Goal: Task Accomplishment & Management: Complete application form

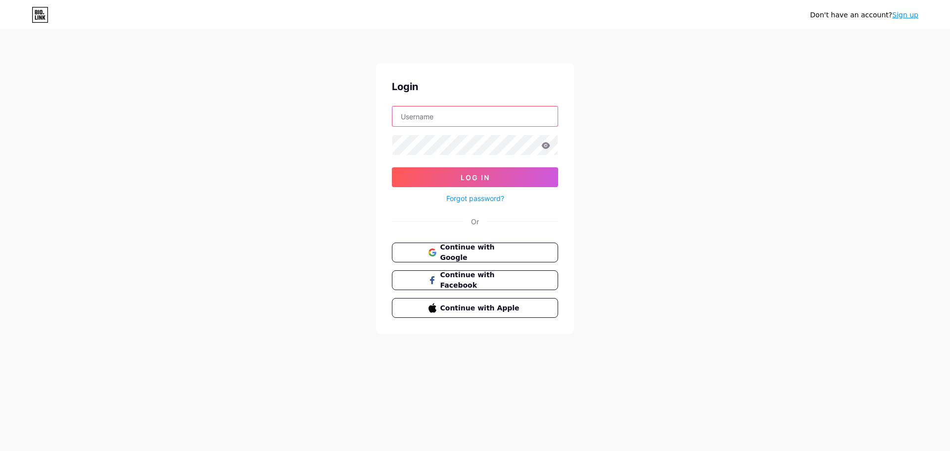
click at [465, 116] on input "text" at bounding box center [474, 116] width 165 height 20
click at [451, 255] on span "Continue with Google" at bounding box center [480, 252] width 83 height 21
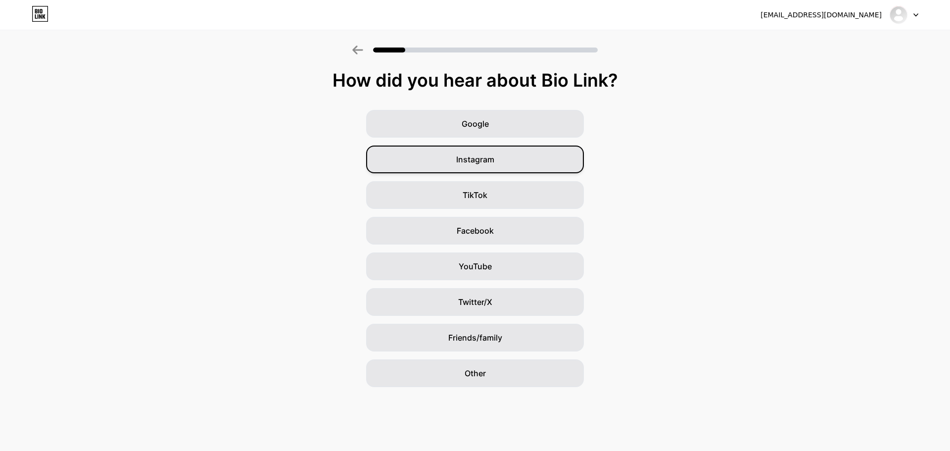
click at [518, 169] on div "Instagram" at bounding box center [475, 159] width 218 height 28
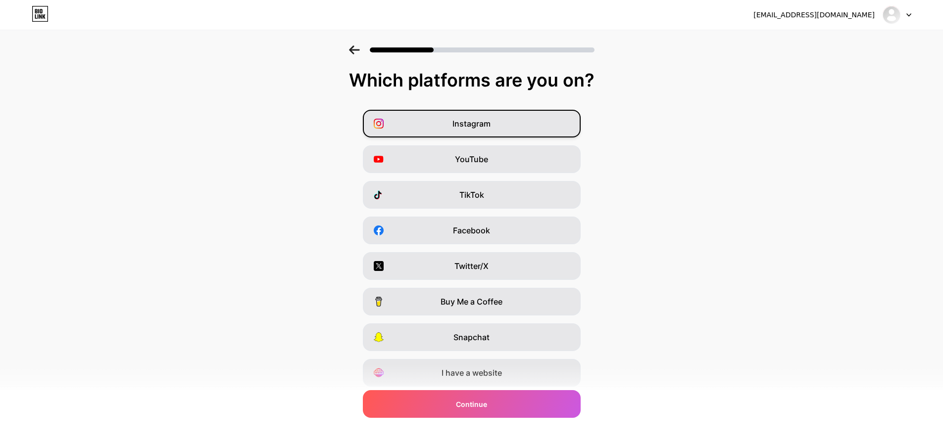
click at [520, 133] on div "Instagram" at bounding box center [472, 124] width 218 height 28
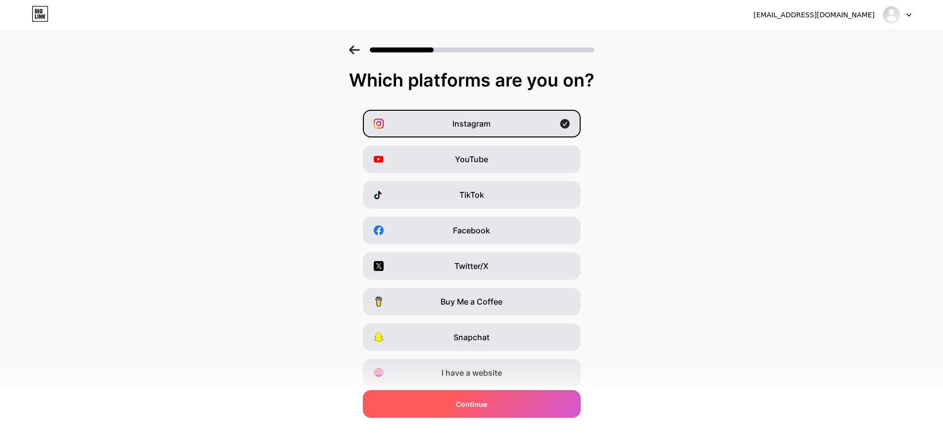
click at [505, 400] on div "Continue" at bounding box center [472, 404] width 218 height 28
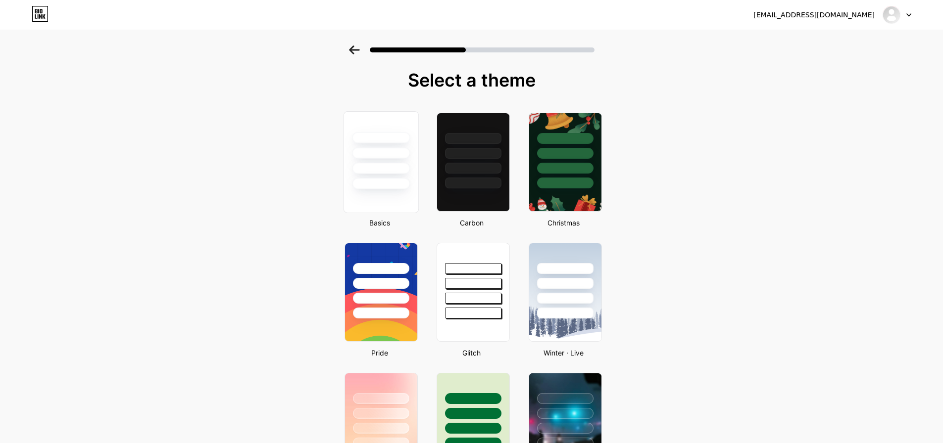
click at [390, 183] on div at bounding box center [381, 183] width 58 height 11
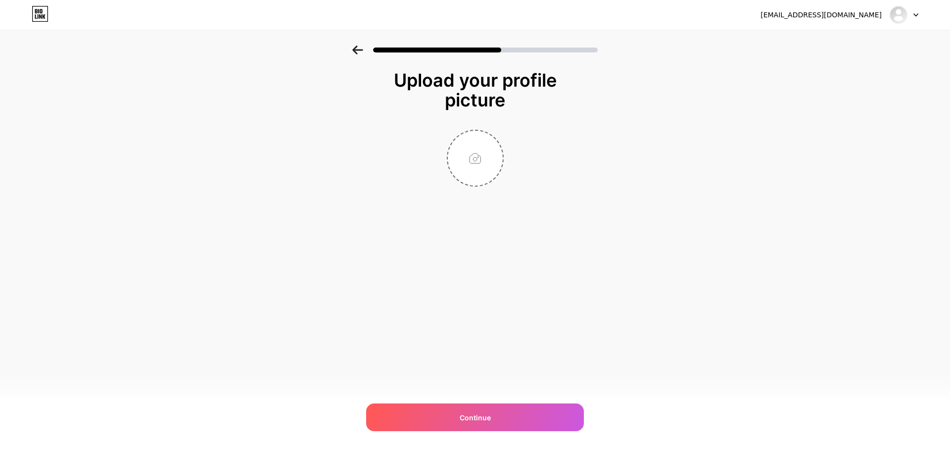
click at [390, 183] on div at bounding box center [475, 158] width 198 height 57
click at [496, 169] on input "file" at bounding box center [475, 158] width 55 height 55
click at [476, 157] on input "file" at bounding box center [475, 158] width 55 height 55
type input "C:\fakepath\LOGO 2022.jpg"
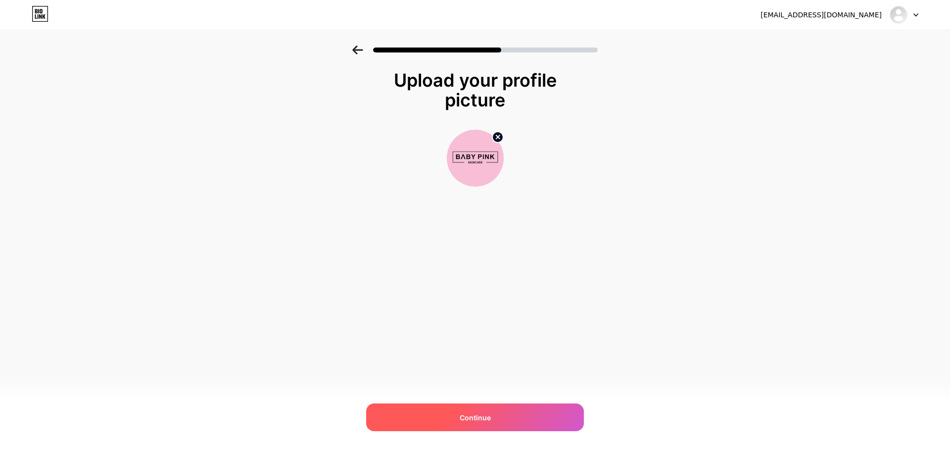
click at [474, 410] on div "Continue" at bounding box center [475, 417] width 218 height 28
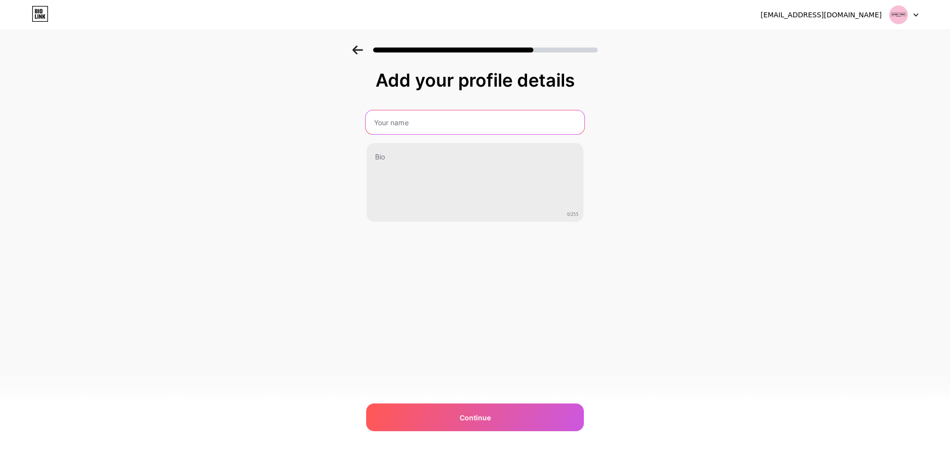
click at [474, 115] on input "text" at bounding box center [475, 122] width 219 height 24
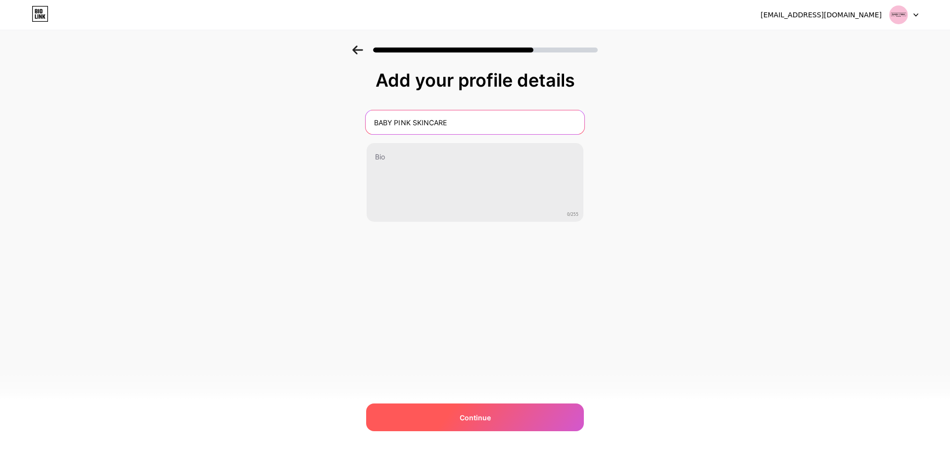
type input "BABY PINK SKINCARE"
click at [465, 417] on span "Continue" at bounding box center [475, 417] width 31 height 10
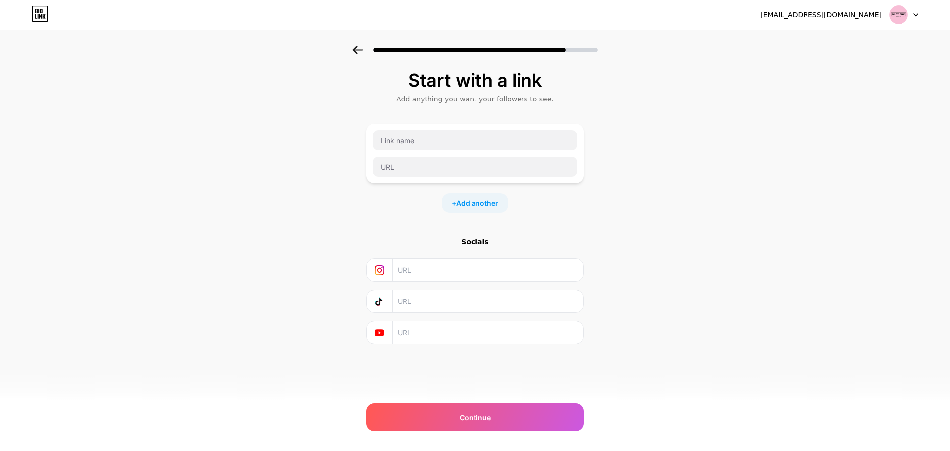
click at [412, 271] on input "text" at bounding box center [488, 270] width 180 height 22
click at [406, 144] on input "text" at bounding box center [475, 140] width 205 height 20
type input "Instagram"
paste input "[URL][DOMAIN_NAME]"
click at [424, 171] on input "[URL][DOMAIN_NAME]" at bounding box center [475, 167] width 205 height 20
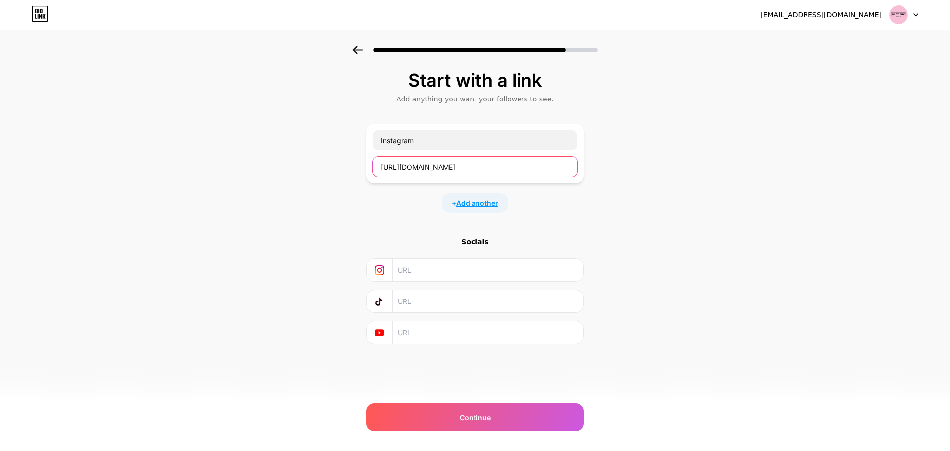
type input "[URL][DOMAIN_NAME]"
click at [467, 206] on span "Add another" at bounding box center [477, 203] width 42 height 10
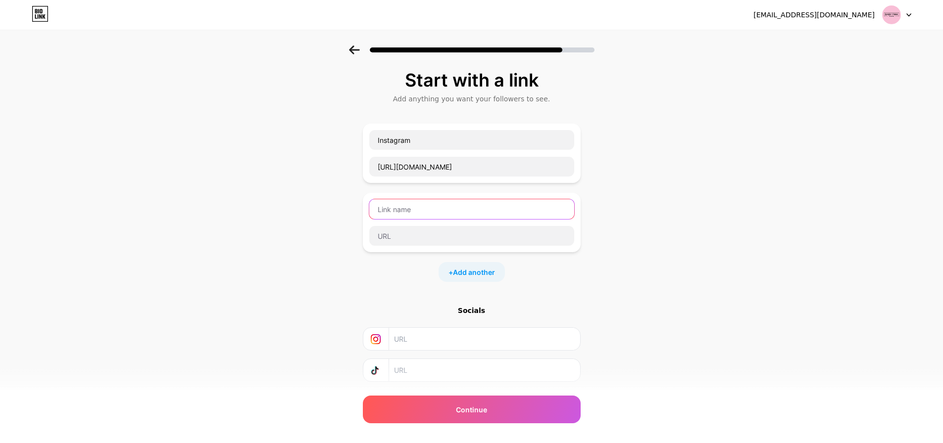
click at [431, 217] on input "text" at bounding box center [471, 209] width 205 height 20
type input "Tiktok"
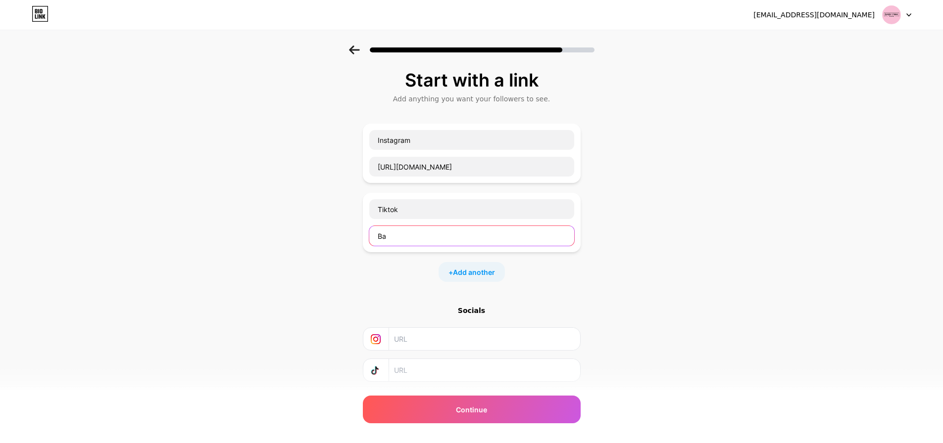
type input "B"
paste input "[URL][DOMAIN_NAME]"
type input "[URL][DOMAIN_NAME]"
click at [558, 276] on div "+ Add another" at bounding box center [472, 272] width 218 height 20
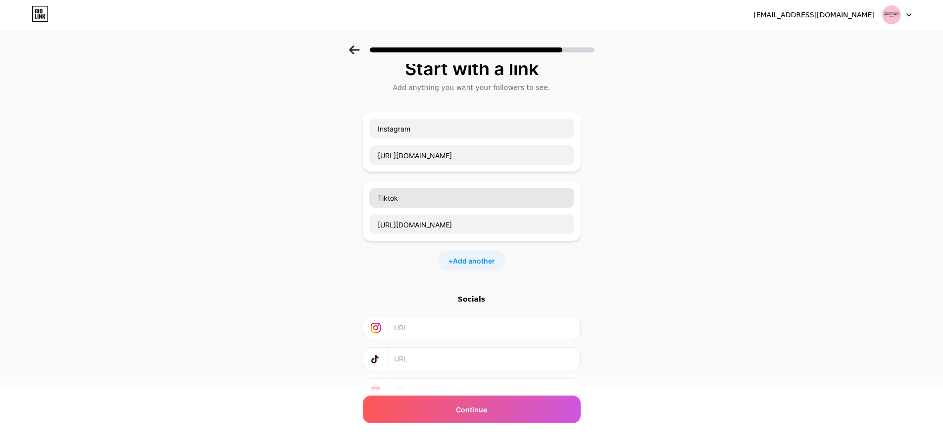
scroll to position [11, 0]
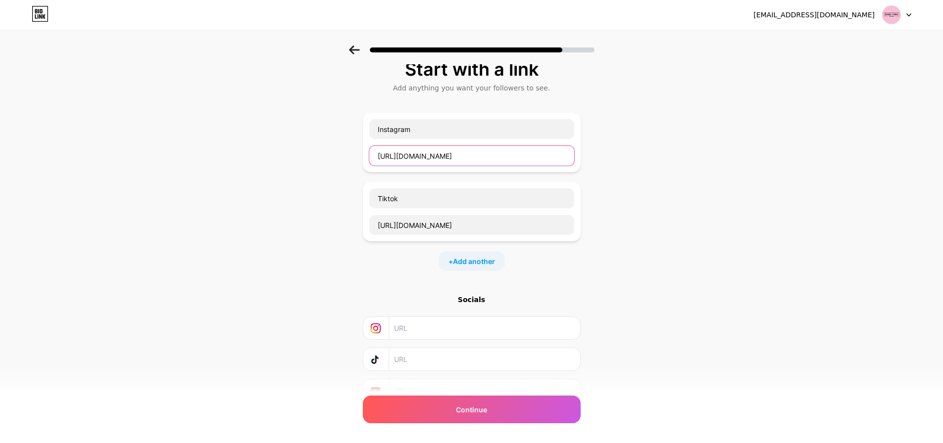
click at [551, 155] on input "[URL][DOMAIN_NAME]" at bounding box center [471, 156] width 205 height 20
paste input "[URL][DOMAIN_NAME]"
click at [506, 322] on input "[URL][DOMAIN_NAME]" at bounding box center [484, 328] width 180 height 22
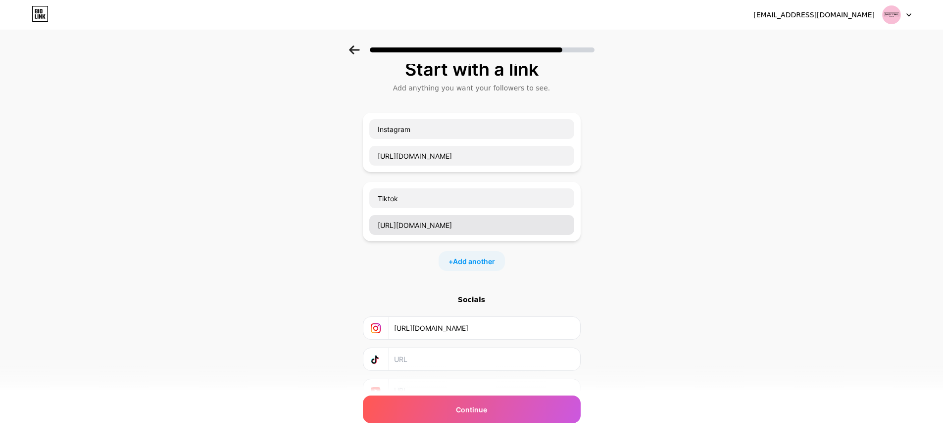
type input "[URL][DOMAIN_NAME]"
click at [504, 234] on input "[URL][DOMAIN_NAME]" at bounding box center [471, 225] width 205 height 20
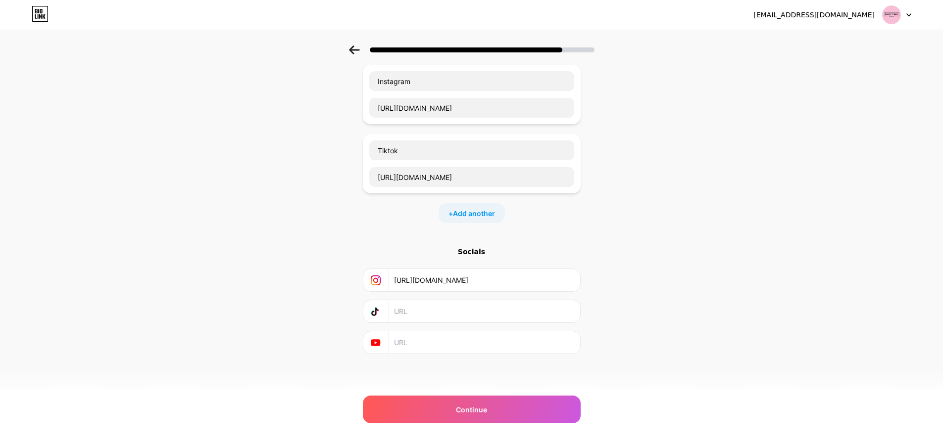
paste input "[URL][DOMAIN_NAME]"
click at [471, 319] on input "[URL][DOMAIN_NAME]" at bounding box center [484, 311] width 180 height 22
type input "[URL][DOMAIN_NAME]"
click at [493, 209] on span "Add another" at bounding box center [474, 213] width 42 height 10
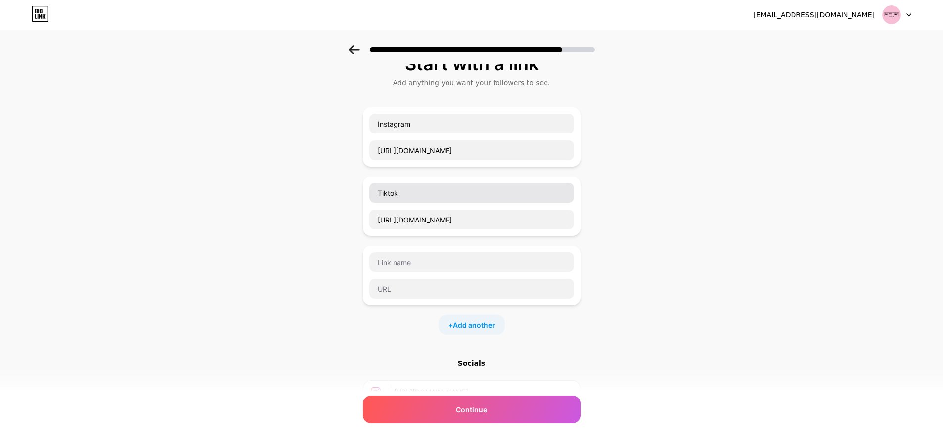
scroll to position [14, 0]
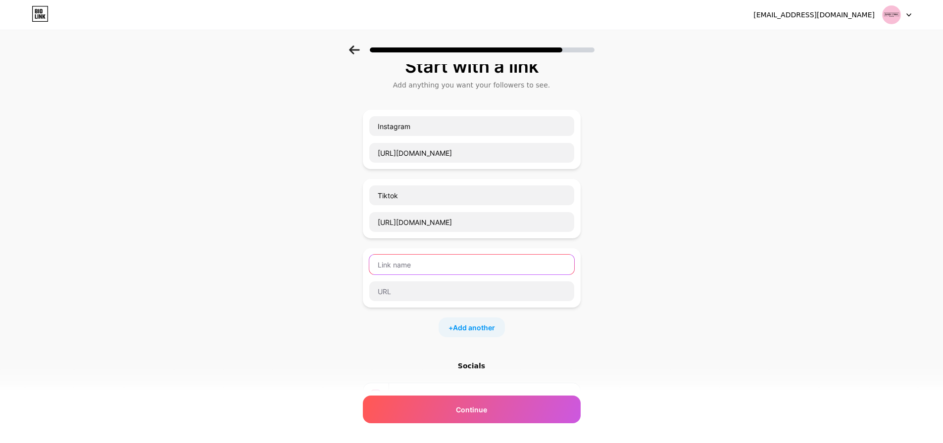
click at [414, 260] on input "text" at bounding box center [471, 265] width 205 height 20
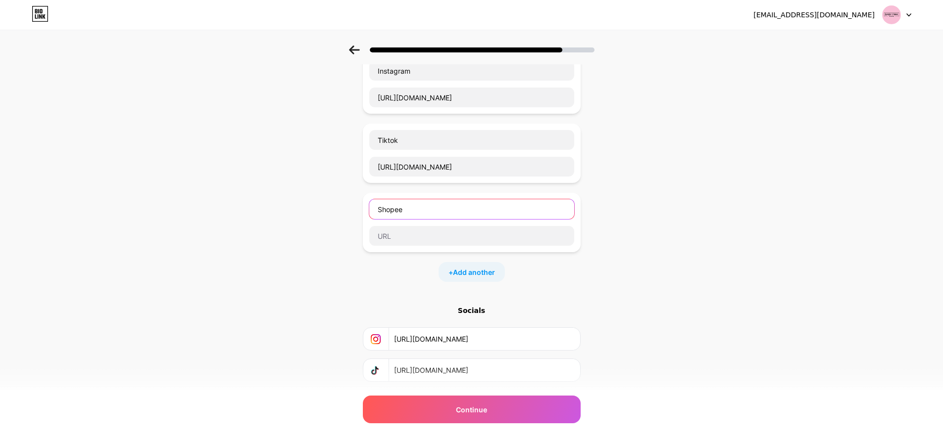
scroll to position [73, 0]
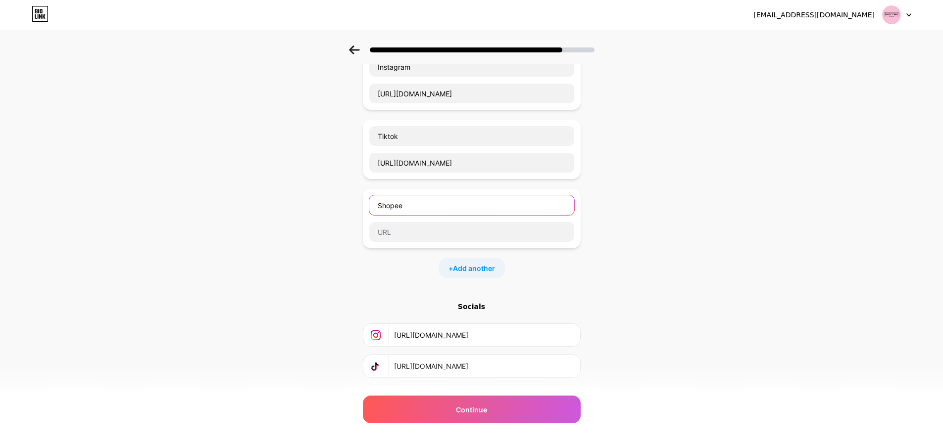
type input "Shopee"
paste input "[URL][DOMAIN_NAME]"
click at [510, 237] on input "[URL][DOMAIN_NAME]" at bounding box center [471, 232] width 205 height 20
type input "[URL][DOMAIN_NAME]"
click at [505, 266] on div "+ Add another" at bounding box center [471, 268] width 66 height 20
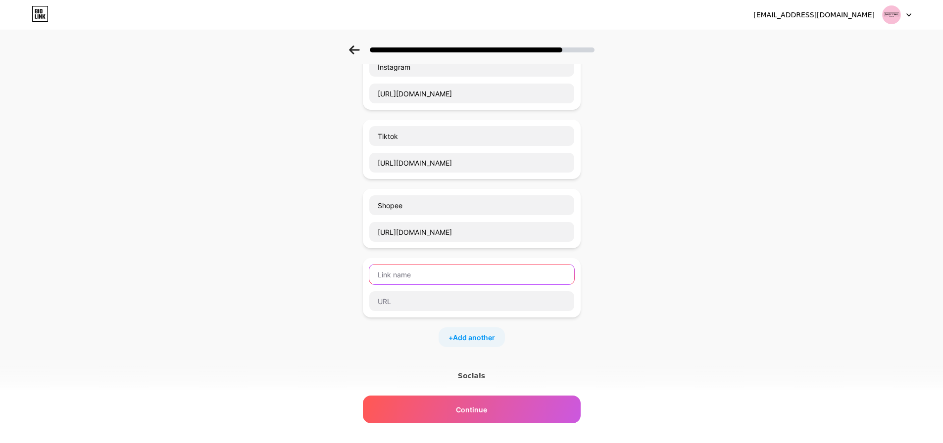
click at [477, 276] on input "text" at bounding box center [471, 275] width 205 height 20
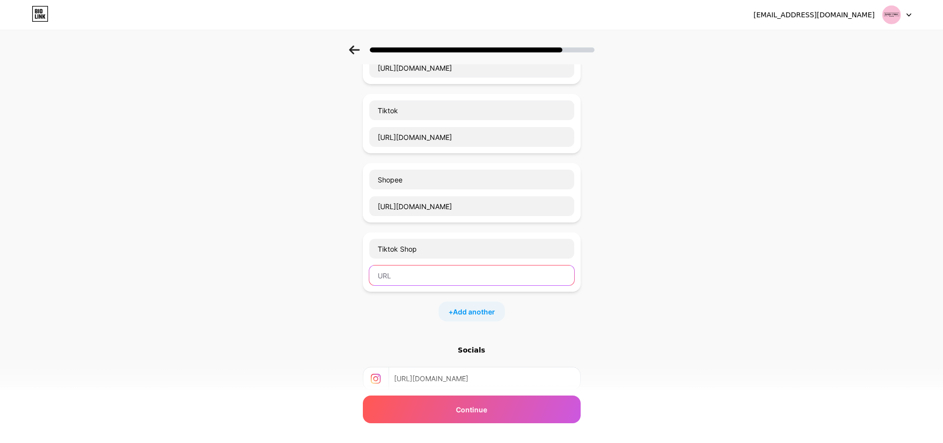
scroll to position [99, 0]
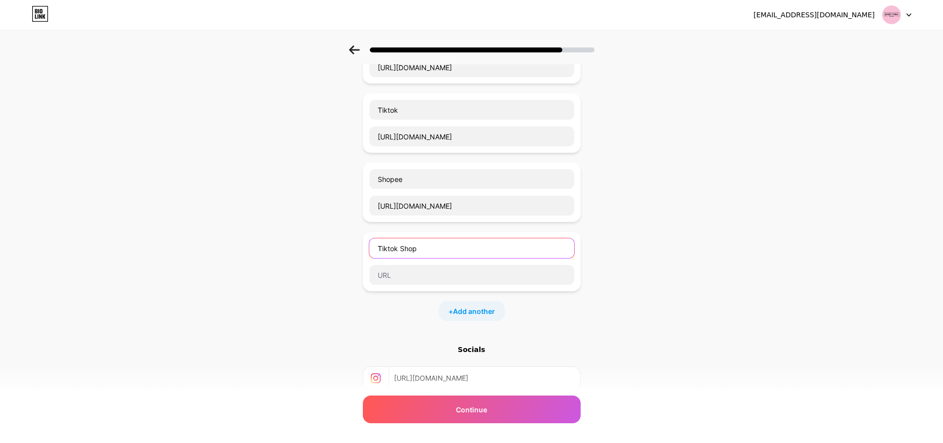
click at [408, 242] on input "Tiktok Shop" at bounding box center [471, 249] width 205 height 20
type input "Lazada"
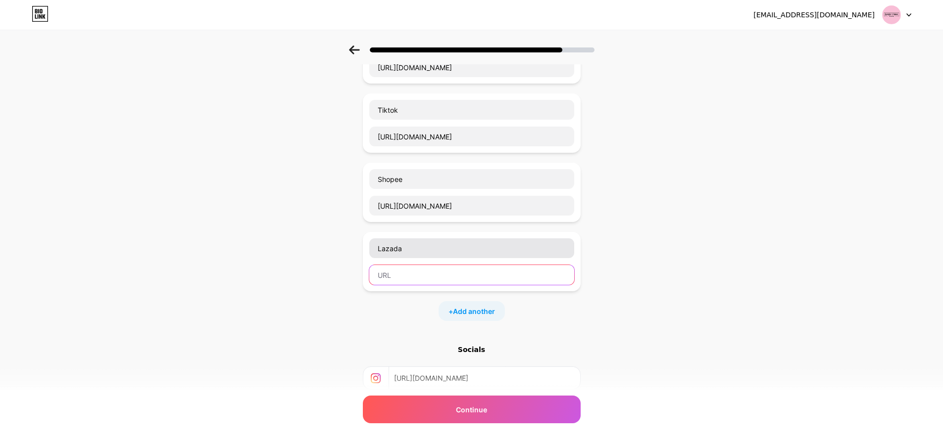
paste input "[URL][DOMAIN_NAME]"
type input "[URL][DOMAIN_NAME]"
click at [494, 307] on span "Add another" at bounding box center [474, 311] width 42 height 10
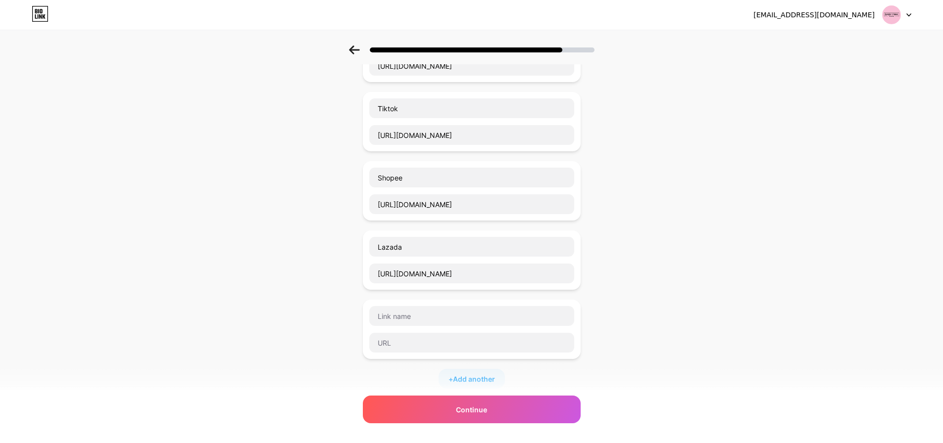
scroll to position [80, 0]
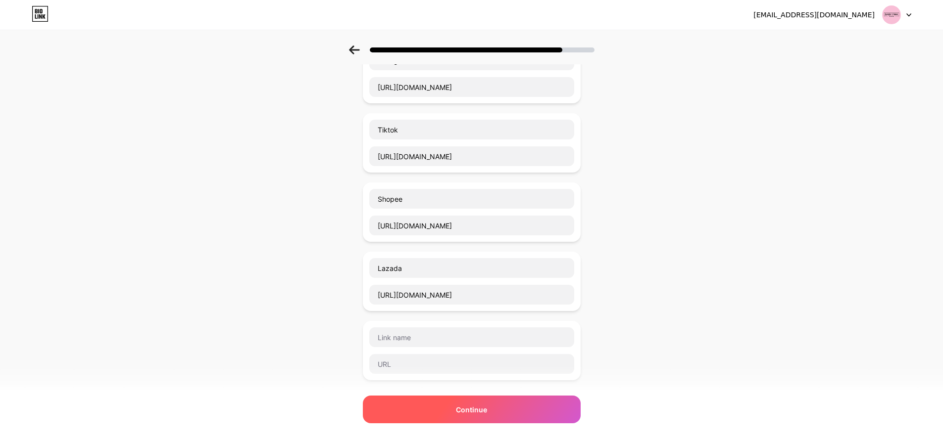
click at [487, 407] on span "Continue" at bounding box center [471, 410] width 31 height 10
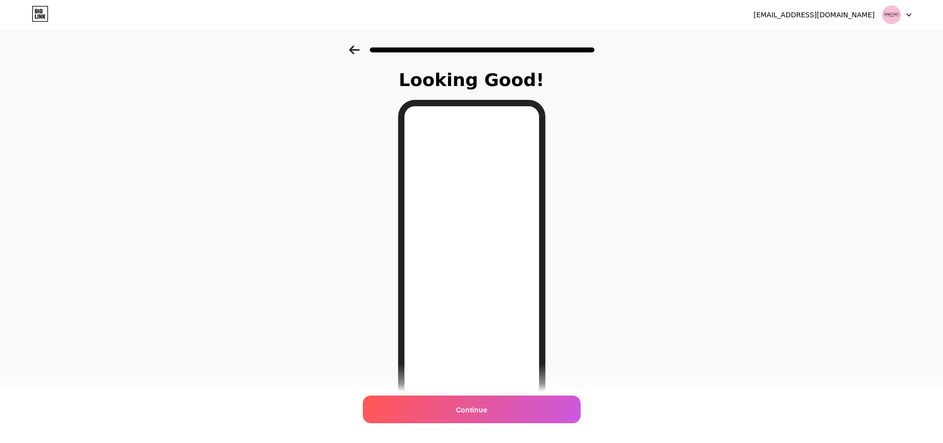
scroll to position [54, 0]
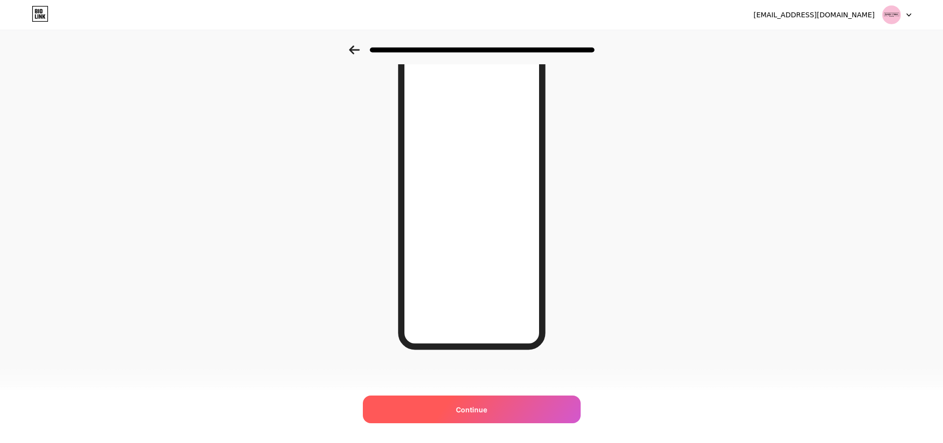
click at [496, 402] on div "Continue" at bounding box center [472, 410] width 218 height 28
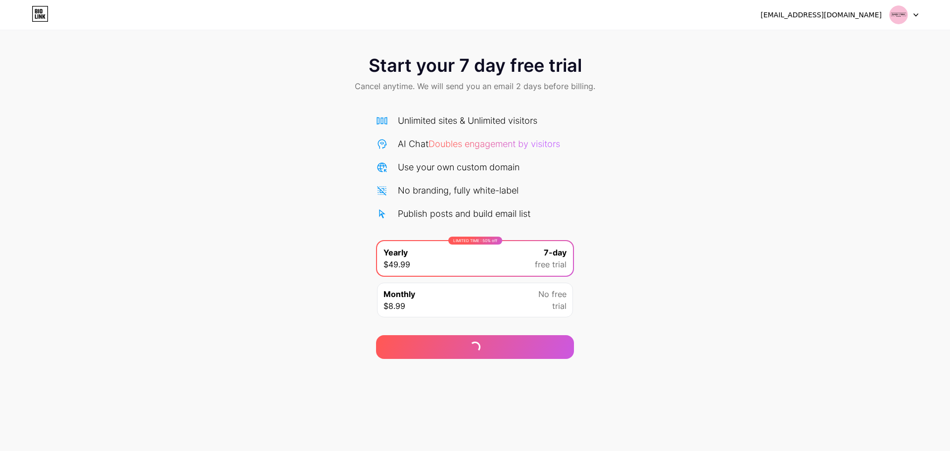
click at [430, 297] on div "Monthly $8.99 No free trial" at bounding box center [475, 300] width 196 height 35
click at [467, 257] on div "LIMITED TIME : 50% off Yearly $49.99 7-day free trial" at bounding box center [475, 258] width 196 height 35
click at [473, 348] on div "Continue" at bounding box center [475, 347] width 31 height 10
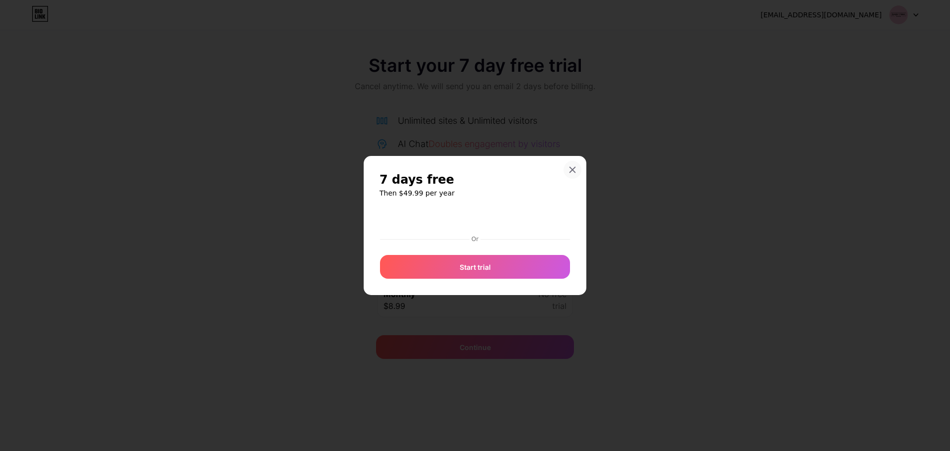
click at [569, 172] on icon at bounding box center [573, 170] width 8 height 8
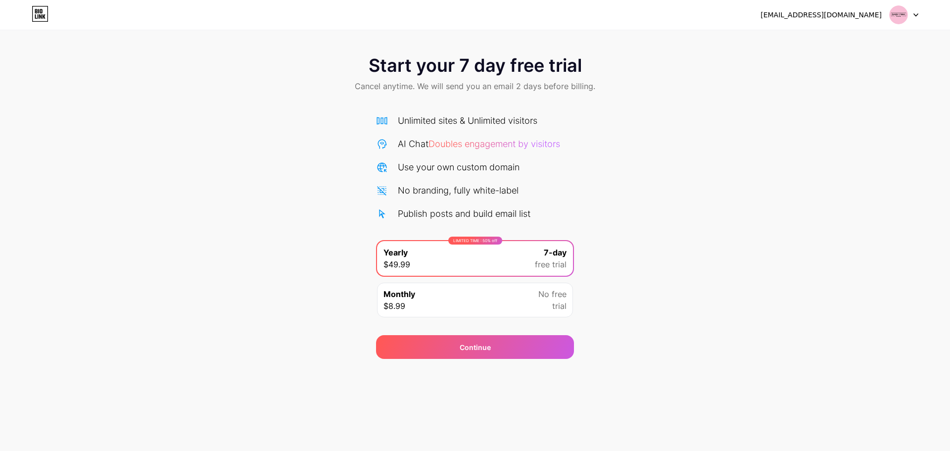
click at [916, 19] on div at bounding box center [904, 15] width 29 height 18
click at [843, 43] on li "Logout" at bounding box center [856, 40] width 123 height 27
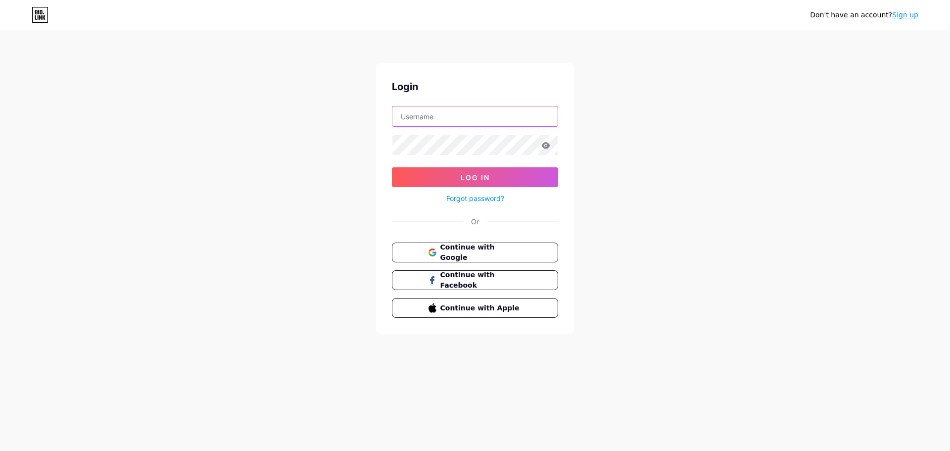
click at [506, 125] on input "text" at bounding box center [474, 116] width 165 height 20
